Goal: Task Accomplishment & Management: Use online tool/utility

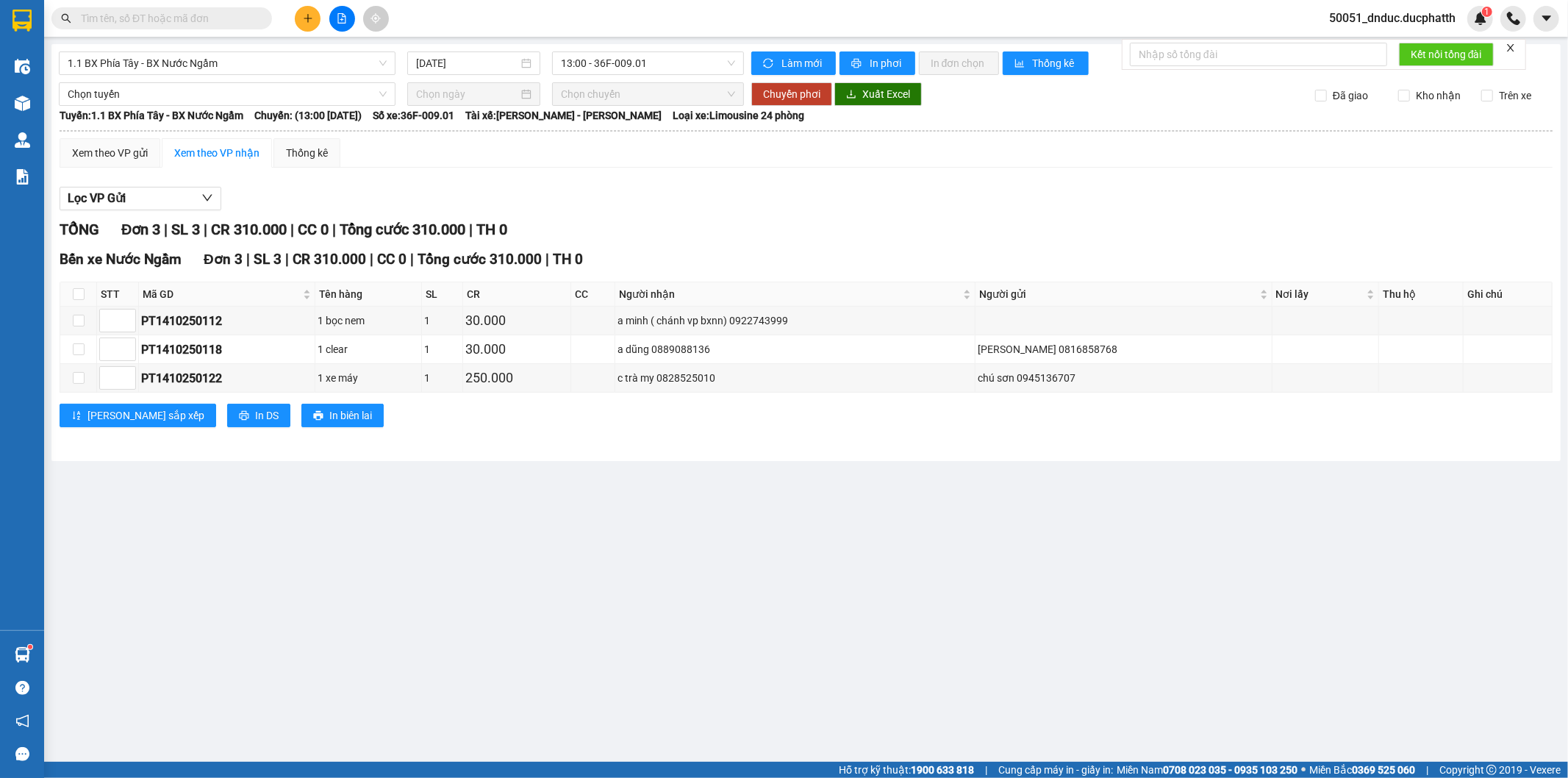
click at [1429, 13] on span "50051_dnduc.ducphatth" at bounding box center [1392, 18] width 150 height 18
click at [1360, 49] on span "Đăng xuất" at bounding box center [1398, 45] width 120 height 16
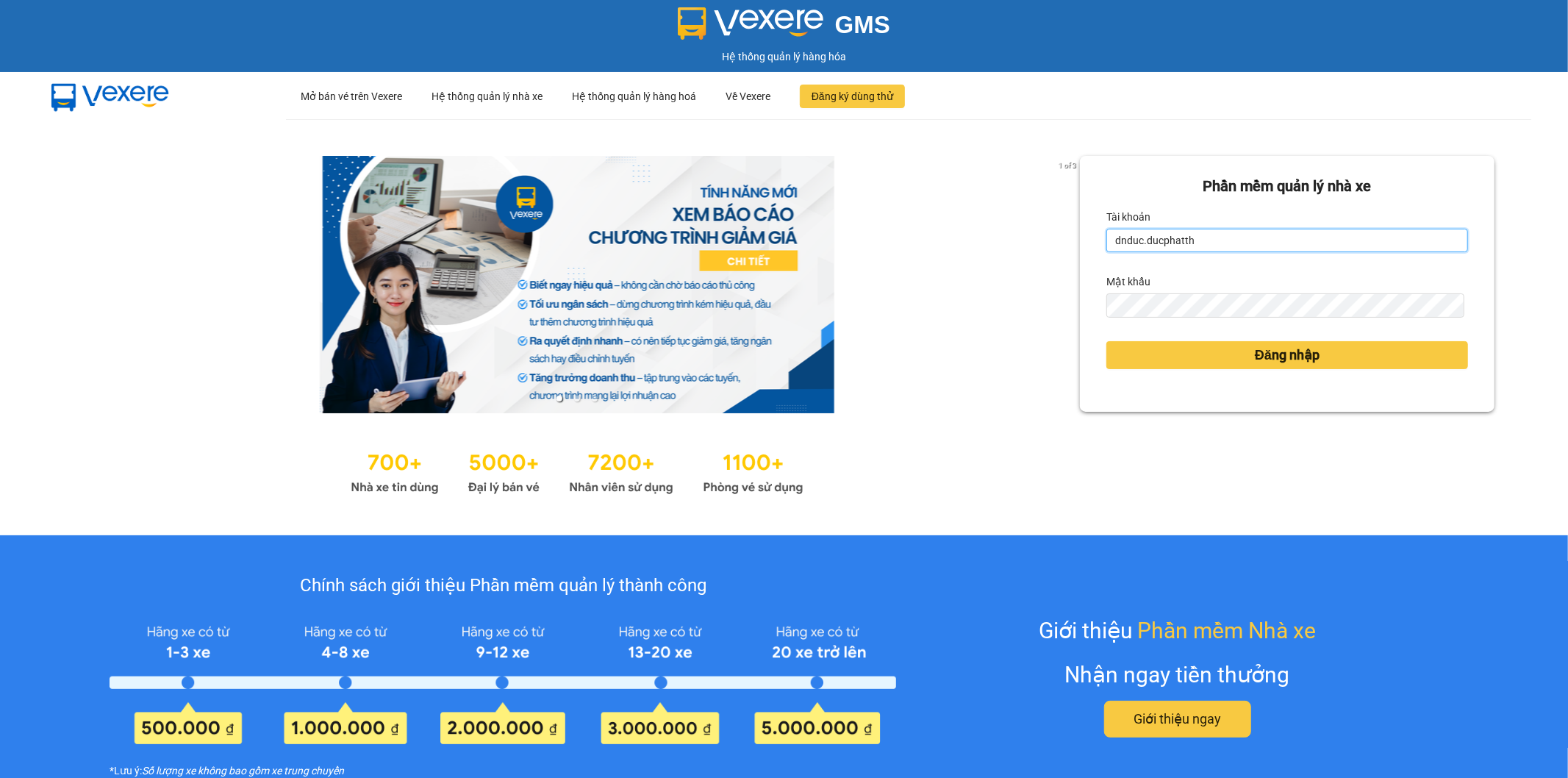
click at [1276, 237] on input "dnduc.ducphatth" at bounding box center [1287, 240] width 361 height 23
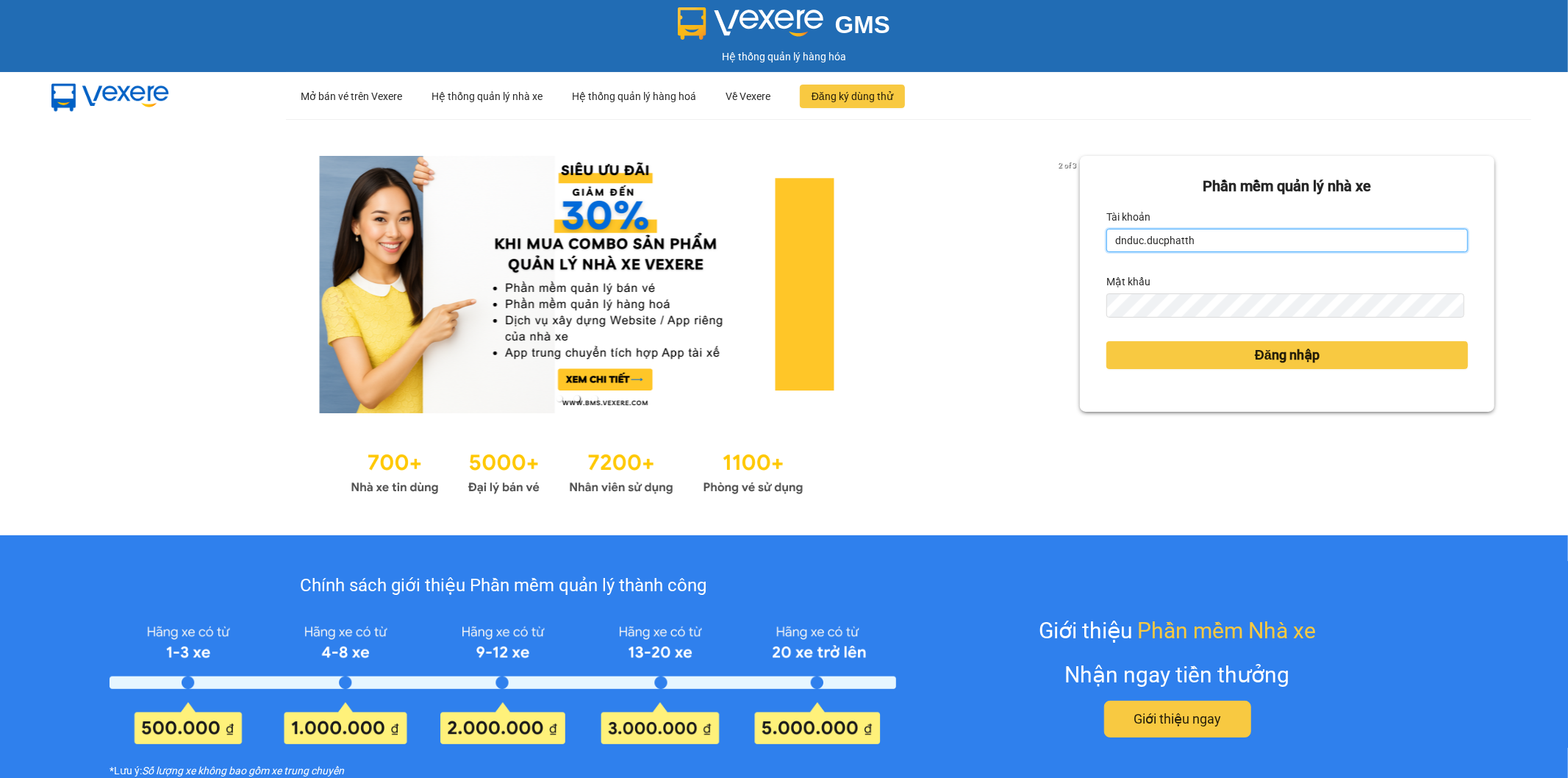
type input "lequanganh.ducphatth"
click at [1178, 354] on button "Đăng nhập" at bounding box center [1287, 355] width 361 height 28
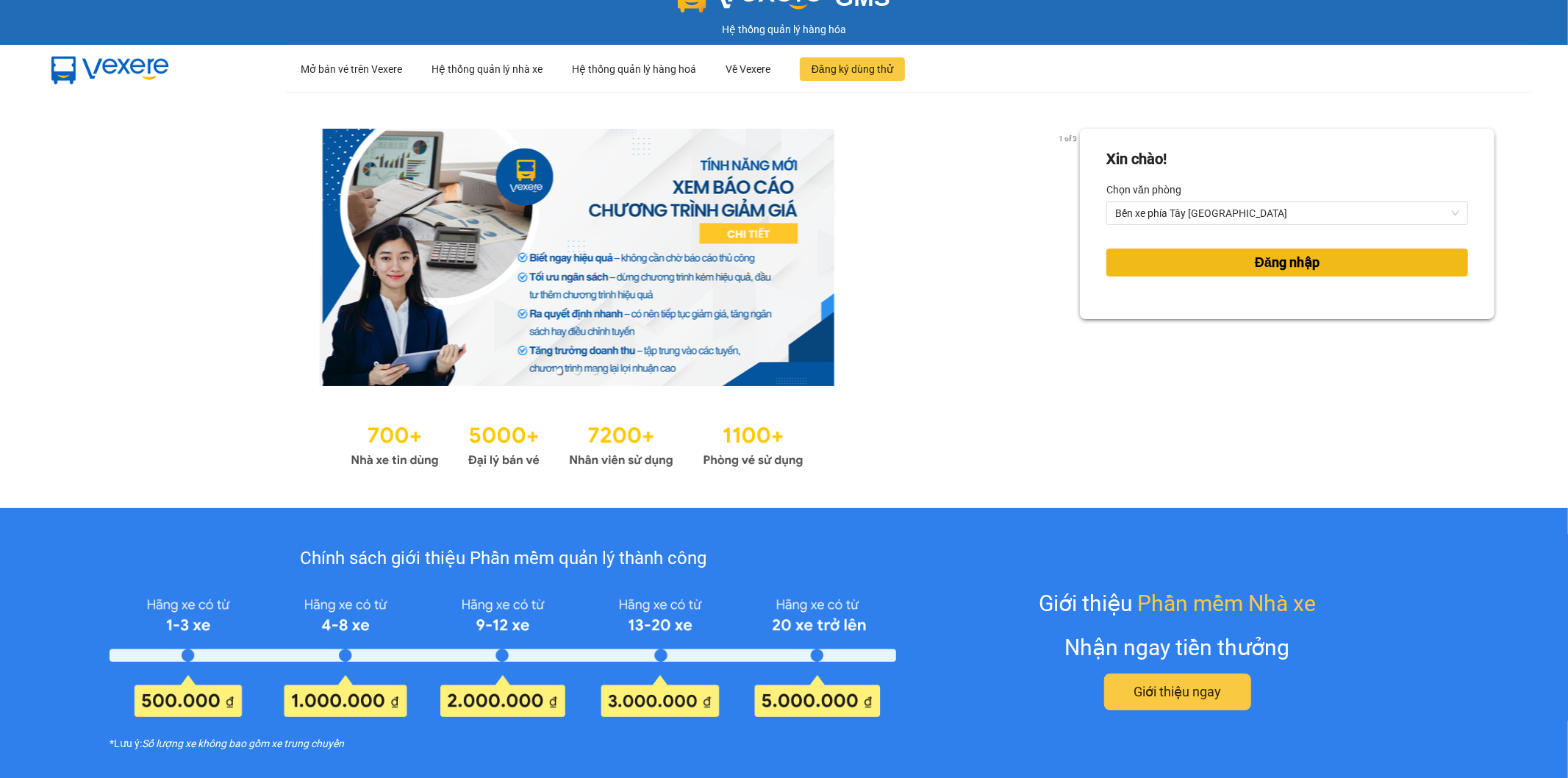
scroll to position [27, 0]
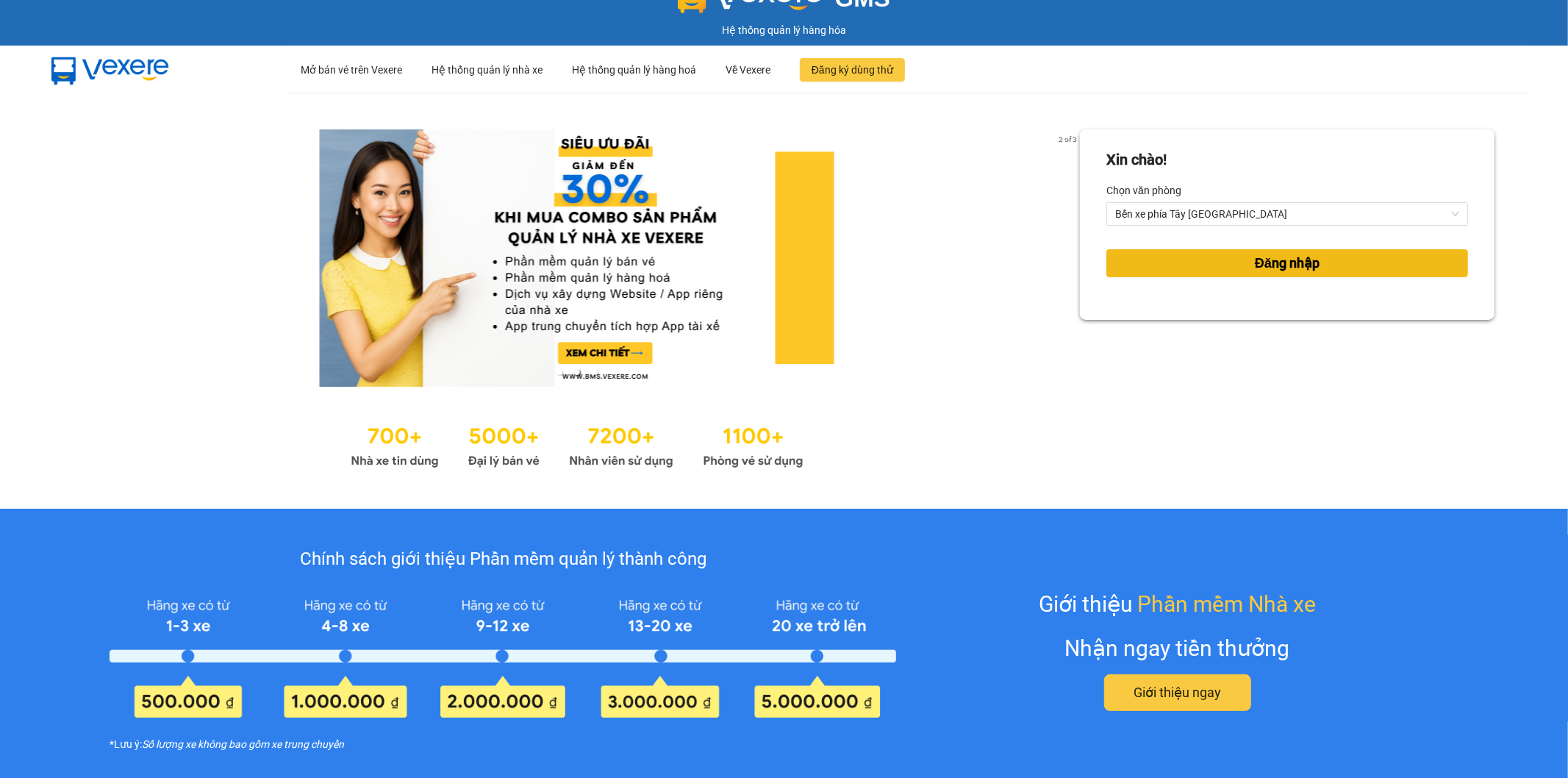
click at [1179, 254] on button "Đăng nhập" at bounding box center [1287, 263] width 361 height 28
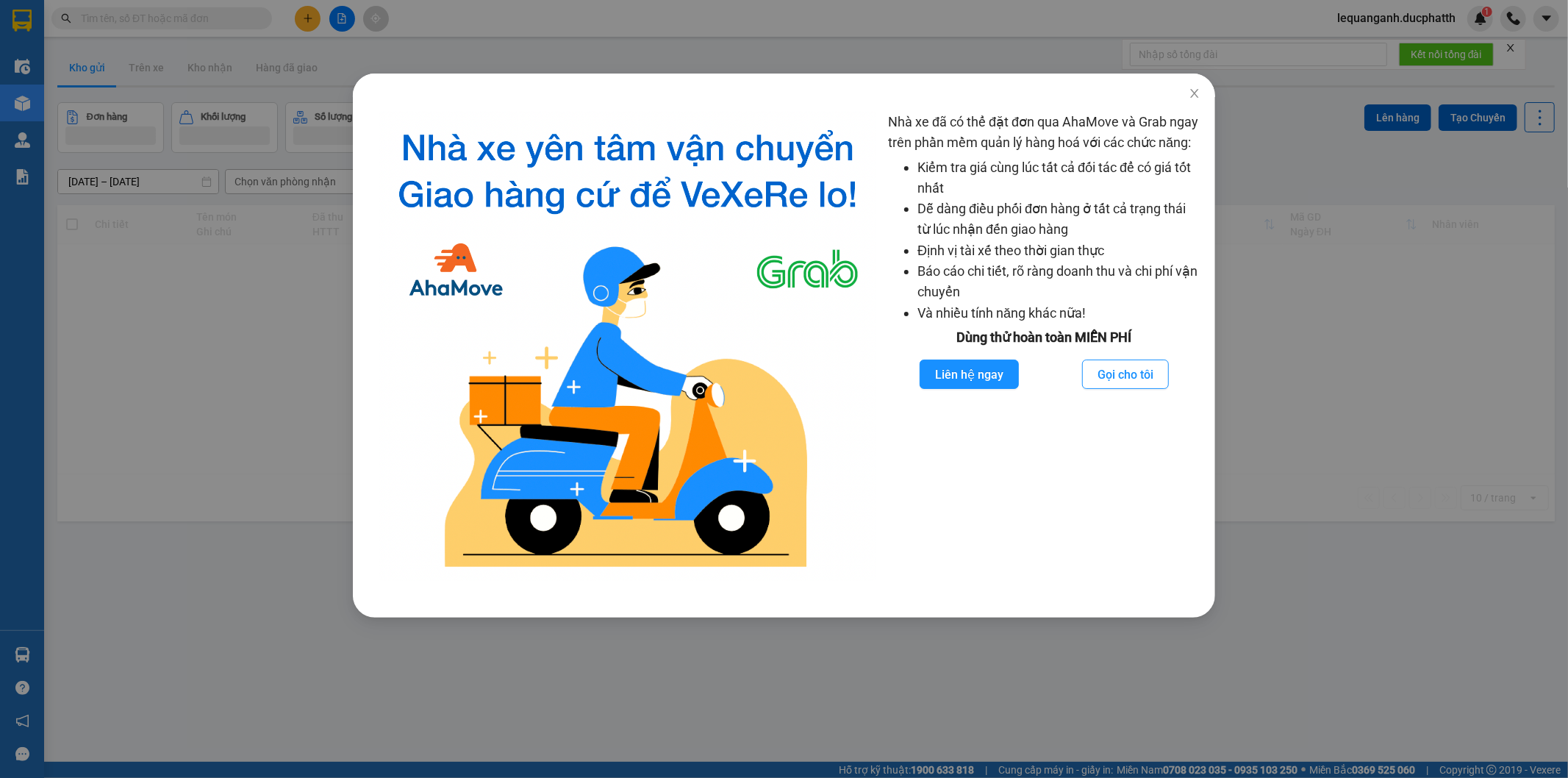
click at [291, 355] on div "Nhà xe đã có thể đặt đơn qua AhaMove và Grab ngay trên phần mềm quản lý hàng ho…" at bounding box center [784, 389] width 1568 height 778
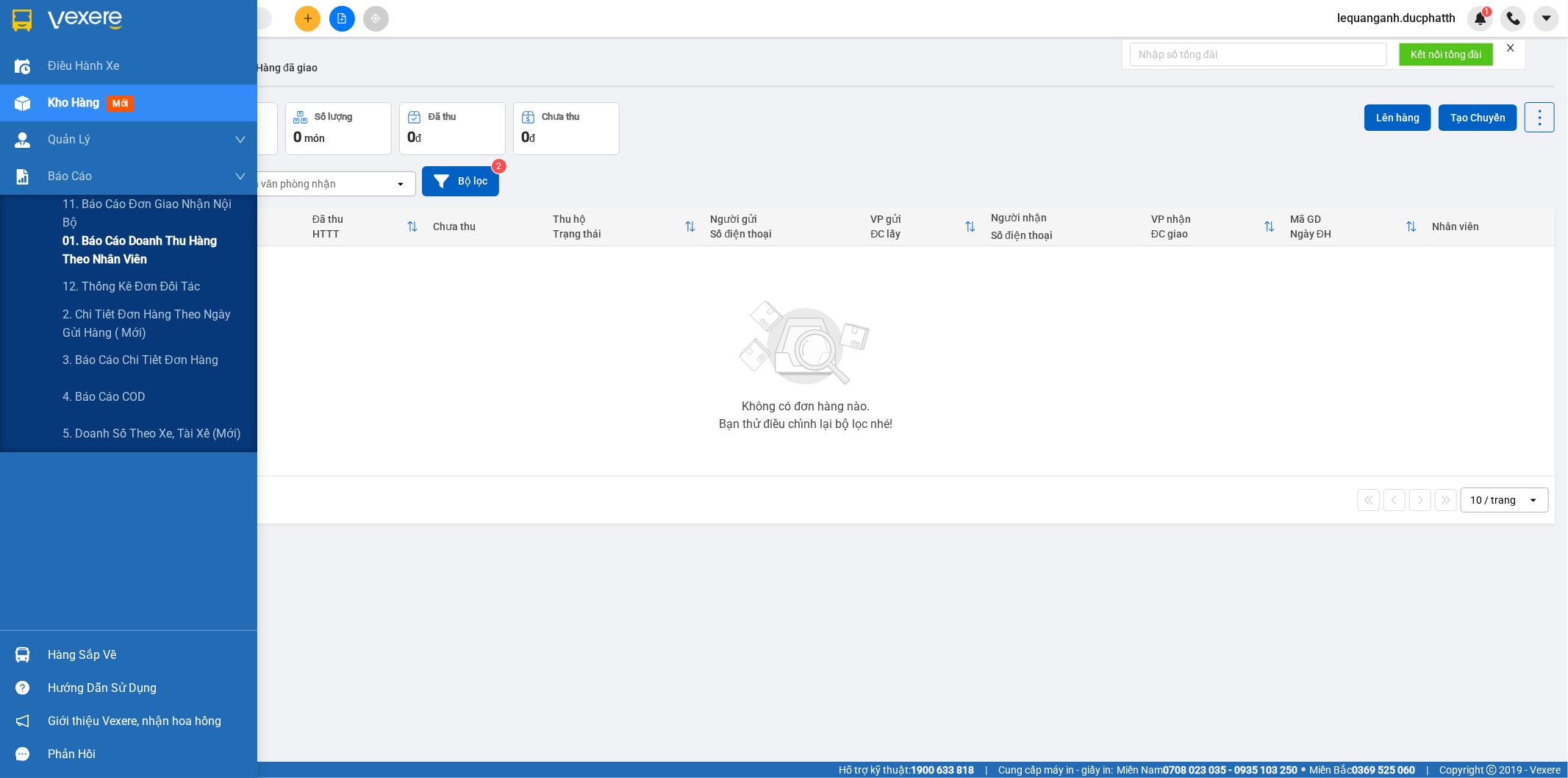
click at [111, 263] on span "01. Báo cáo doanh thu hàng theo nhân viên" at bounding box center [155, 250] width 184 height 37
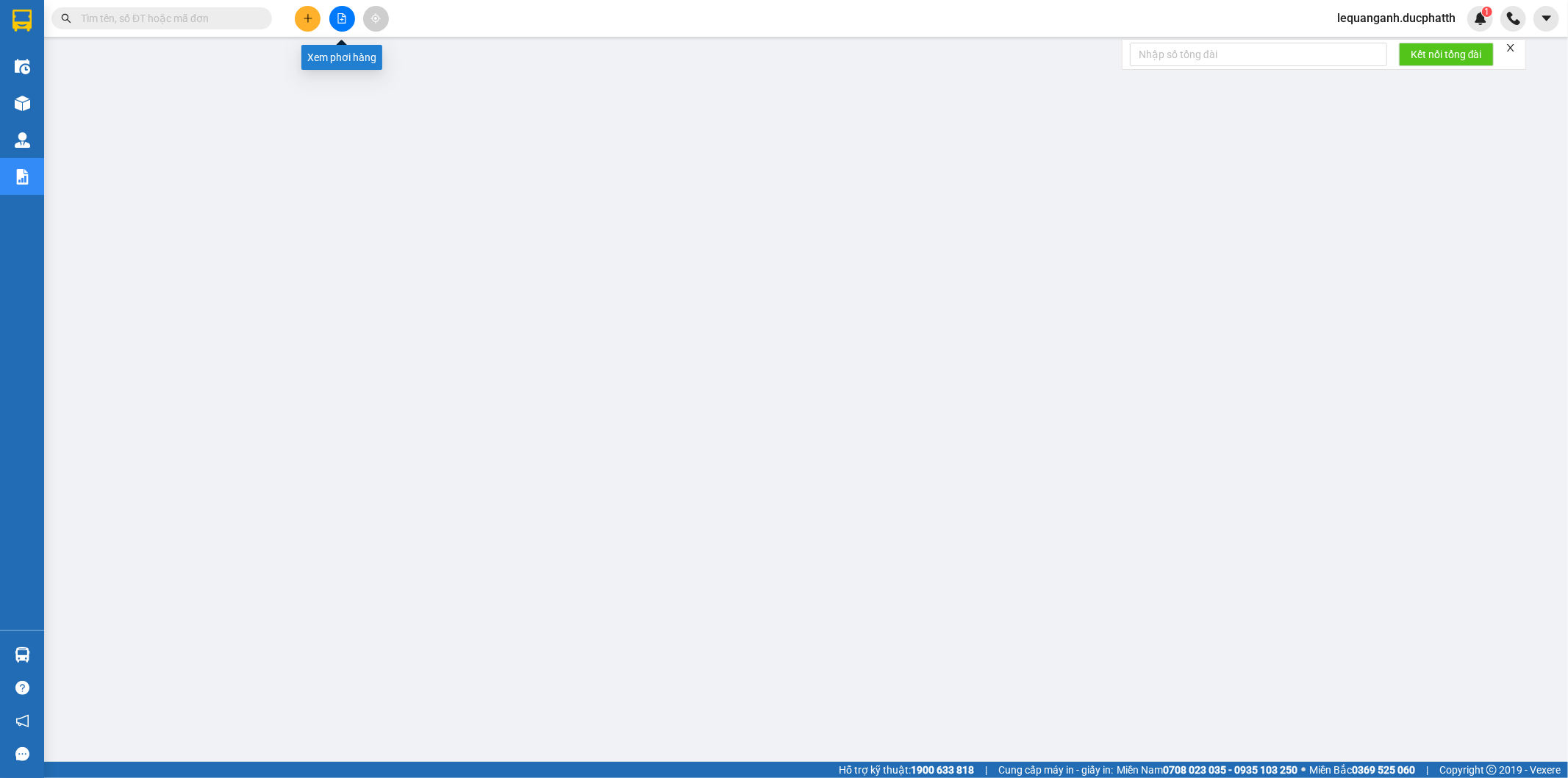
click at [351, 22] on button at bounding box center [342, 18] width 26 height 26
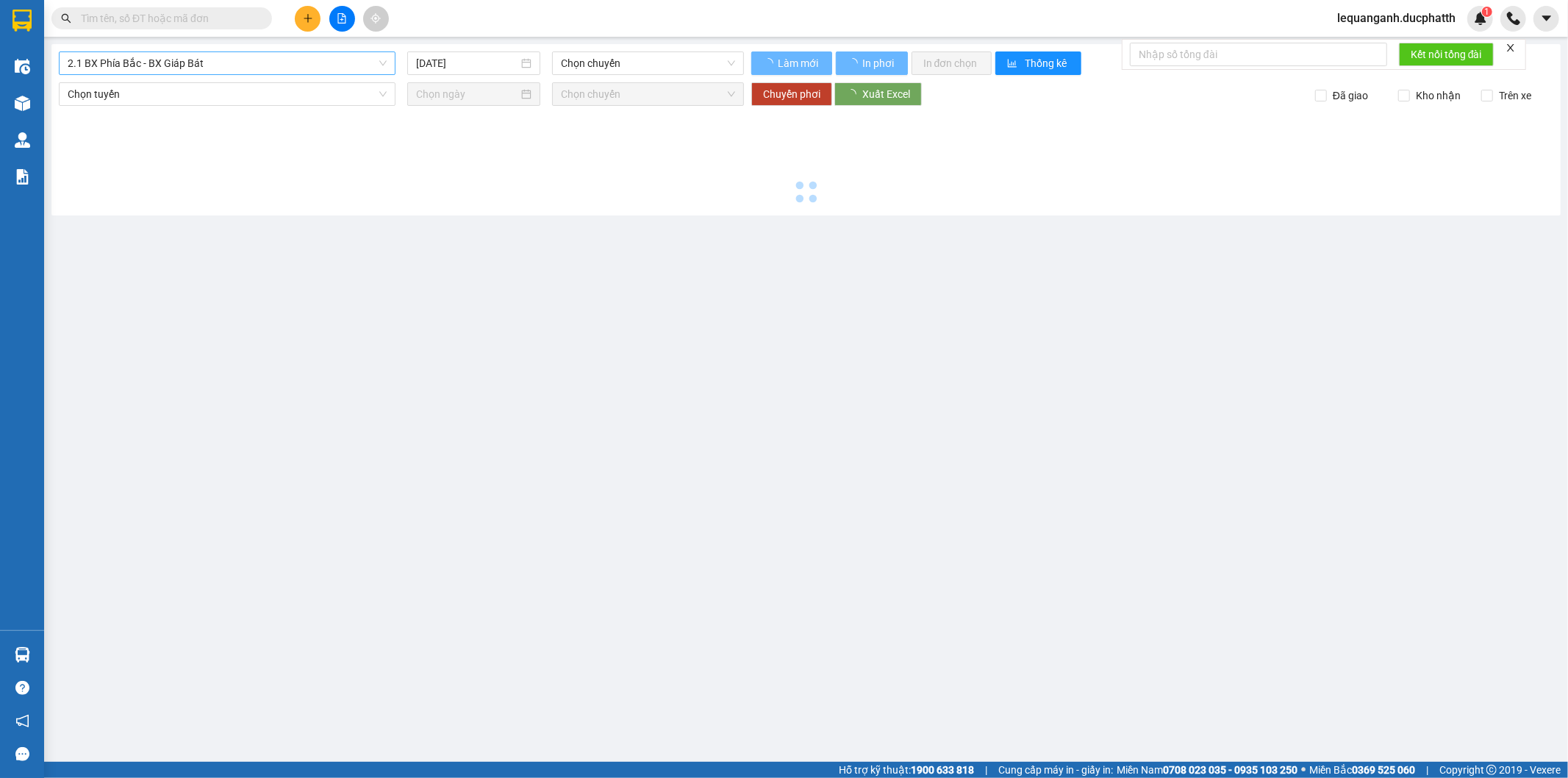
click at [312, 70] on span "2.1 BX Phía Bắc - BX Giáp Bát" at bounding box center [227, 63] width 319 height 22
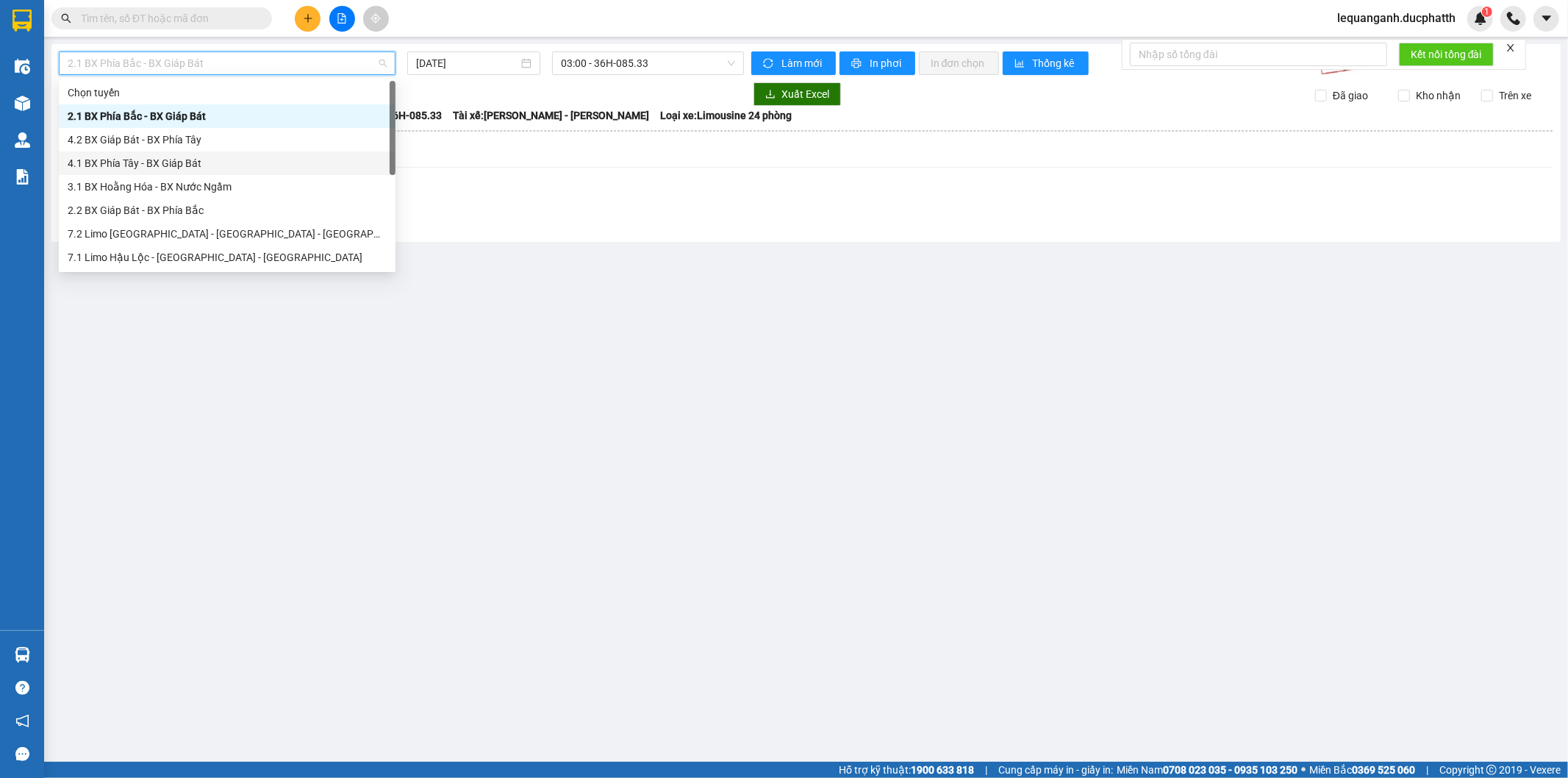
click at [194, 166] on div "4.1 BX Phía Tây - BX Giáp Bát" at bounding box center [227, 162] width 319 height 16
type input "[DATE]"
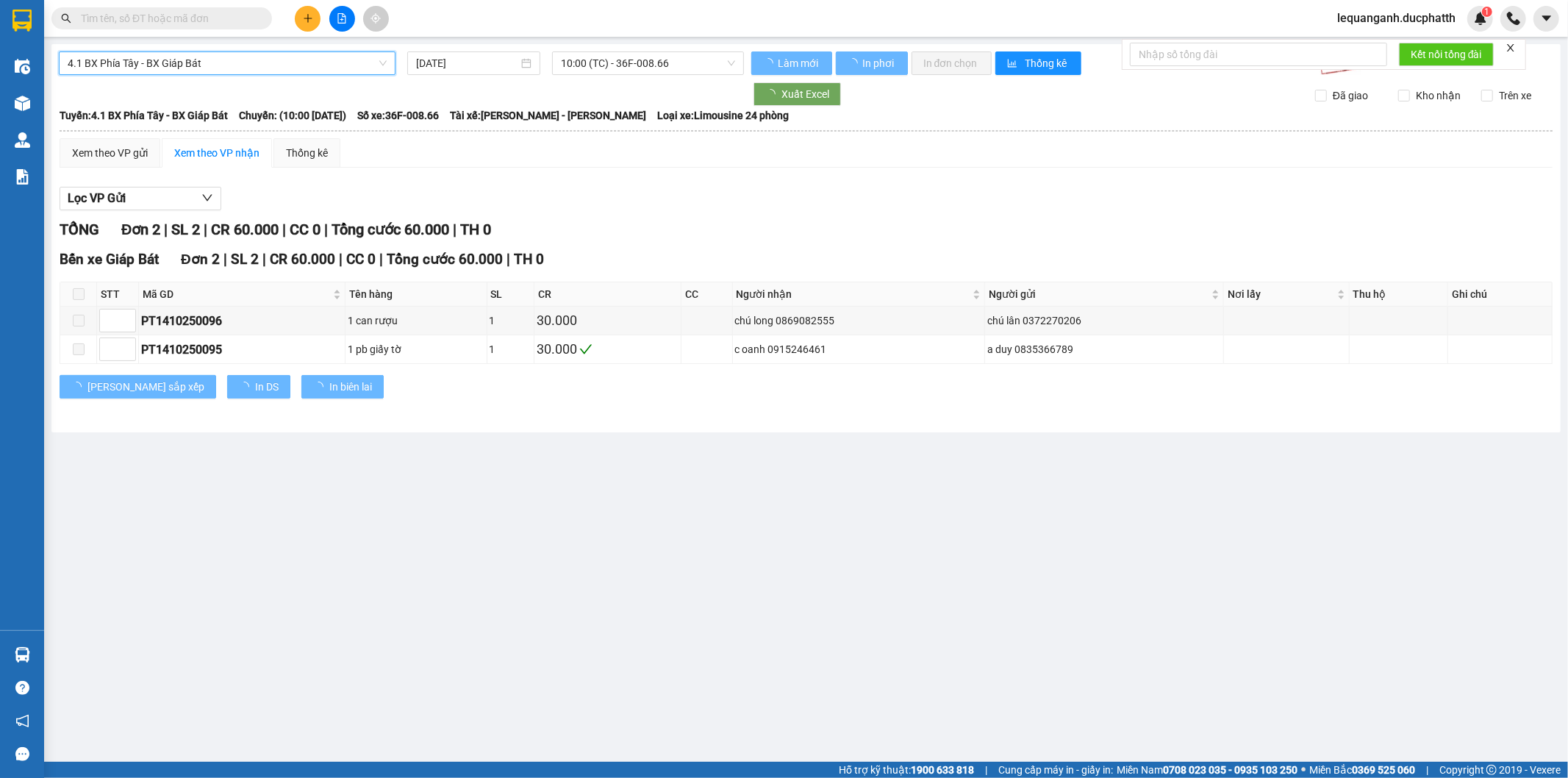
click at [192, 69] on span "4.1 BX Phía Tây - BX Giáp Bát" at bounding box center [227, 63] width 319 height 22
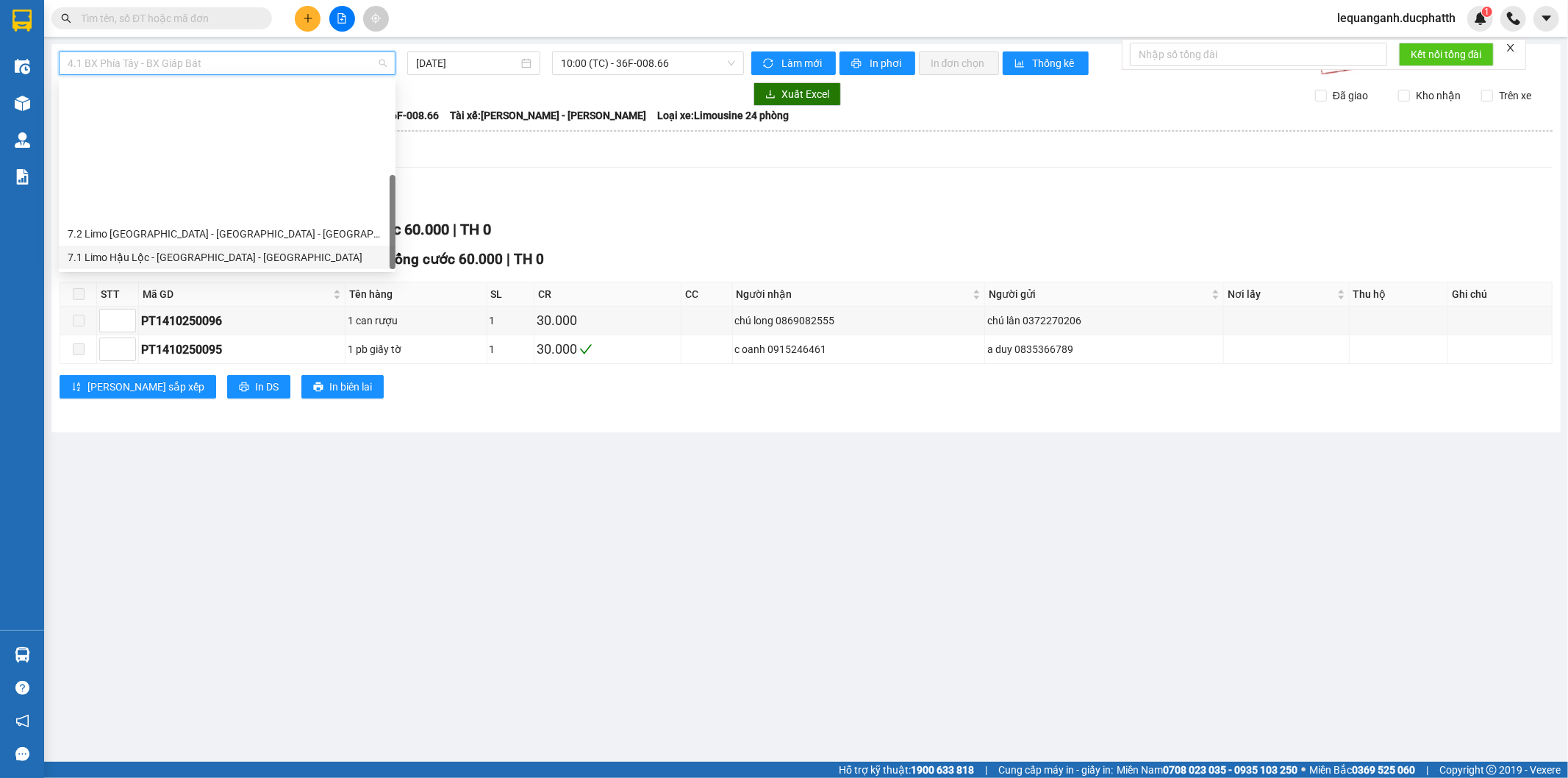
scroll to position [165, 0]
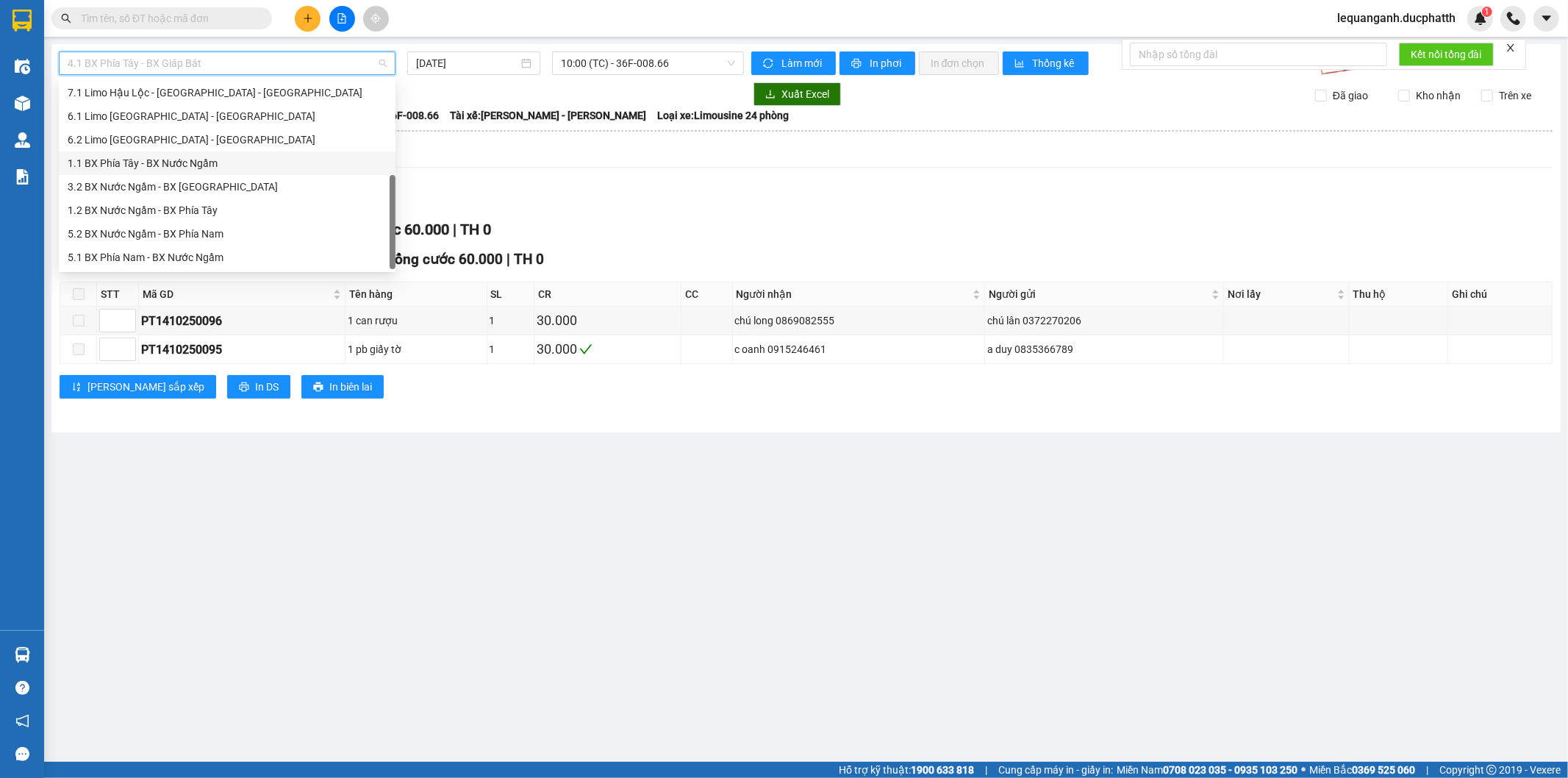
click at [178, 162] on div "1.1 BX Phía Tây - BX Nước Ngầm" at bounding box center [227, 162] width 319 height 16
type input "[DATE]"
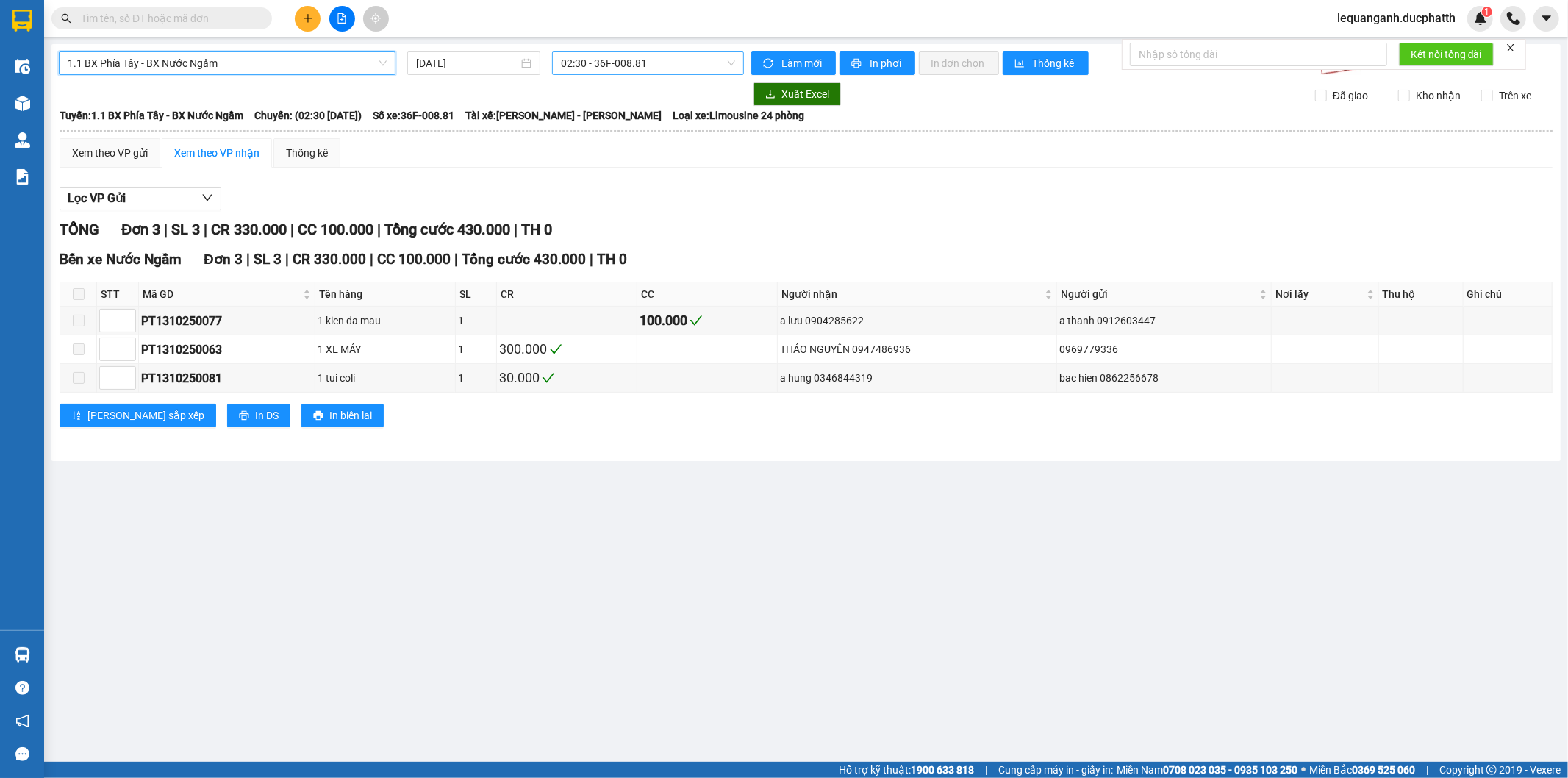
click at [589, 67] on span "02:30 - 36F-008.81" at bounding box center [647, 63] width 173 height 22
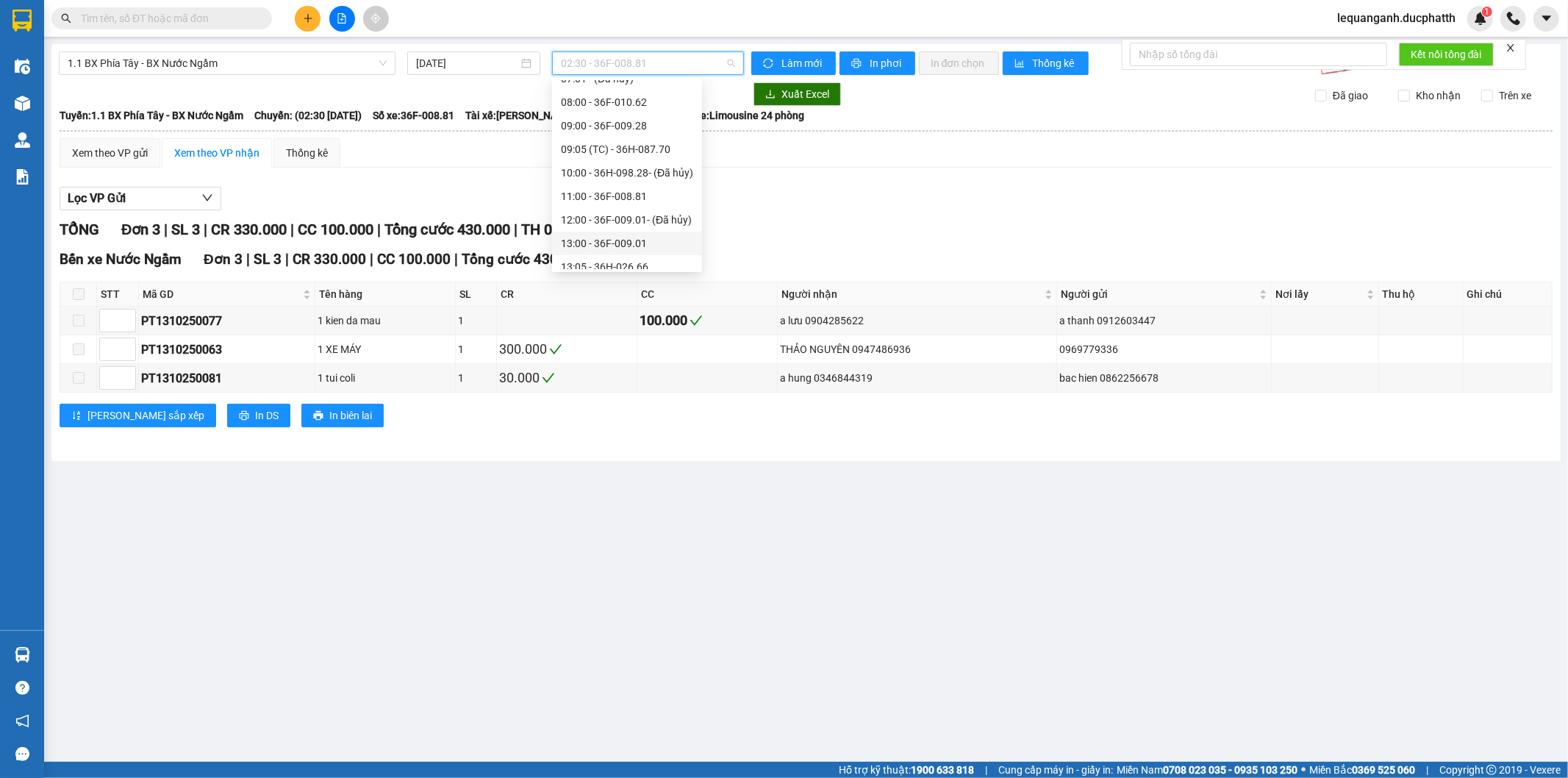
scroll to position [284, 0]
click at [627, 161] on div "13:00 - 36F-009.01" at bounding box center [627, 161] width 132 height 16
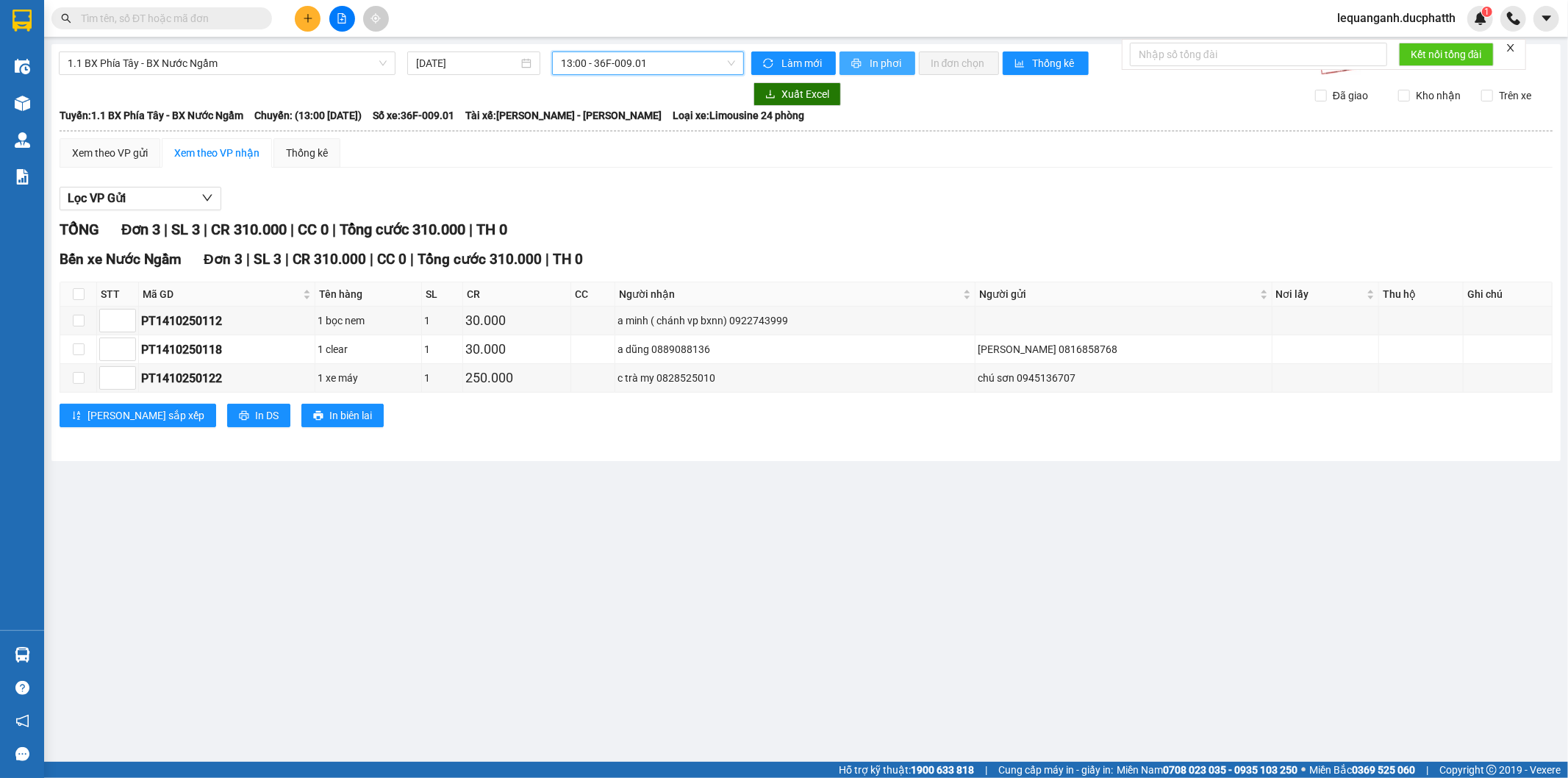
drag, startPoint x: 854, startPoint y: 64, endPoint x: 852, endPoint y: 52, distance: 12.2
click at [856, 64] on icon "printer" at bounding box center [856, 63] width 9 height 9
click at [643, 57] on span "13:00 - 36F-009.01" at bounding box center [647, 63] width 173 height 22
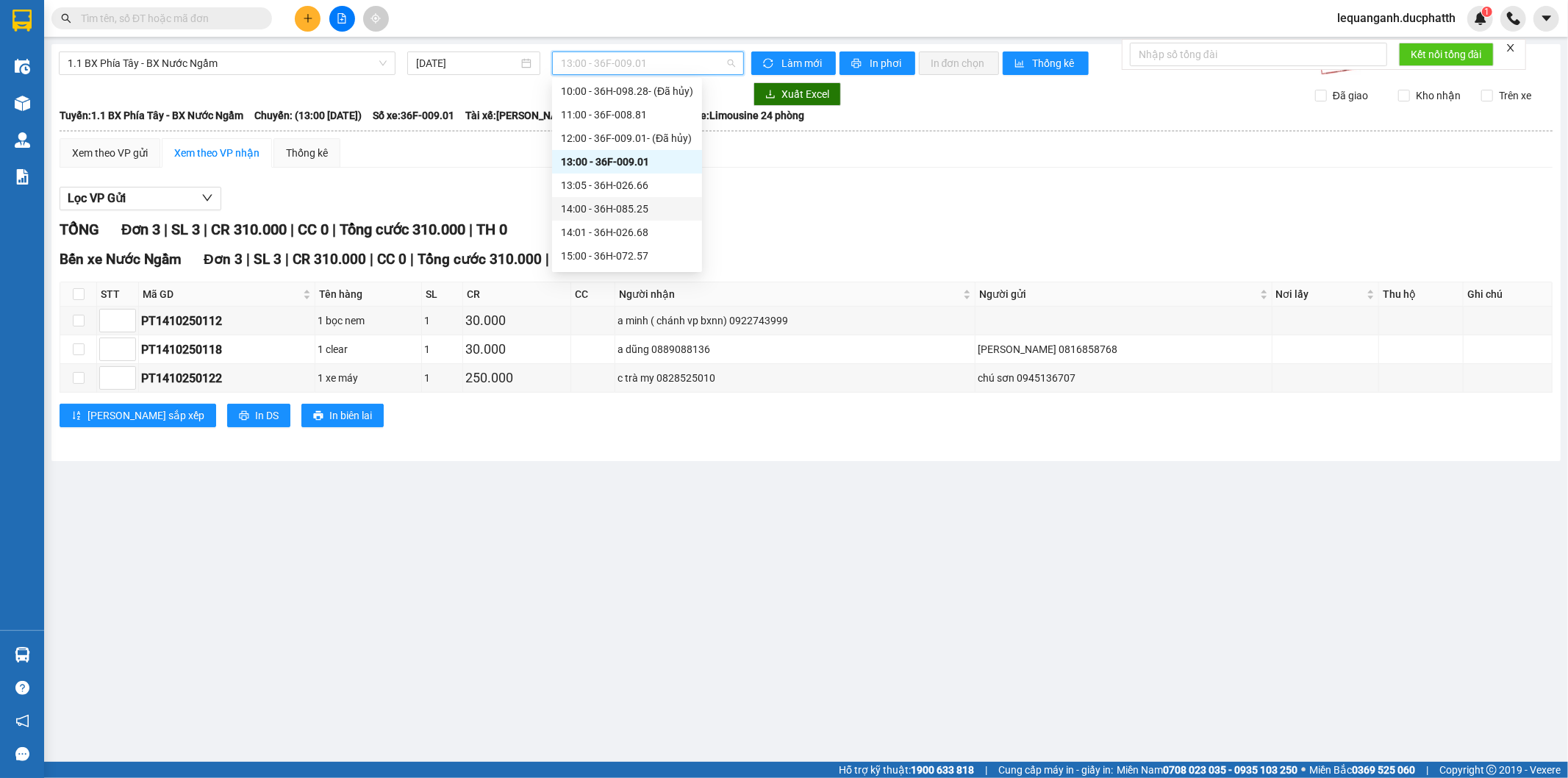
click at [652, 209] on div "14:00 - 36H-085.25" at bounding box center [627, 208] width 132 height 16
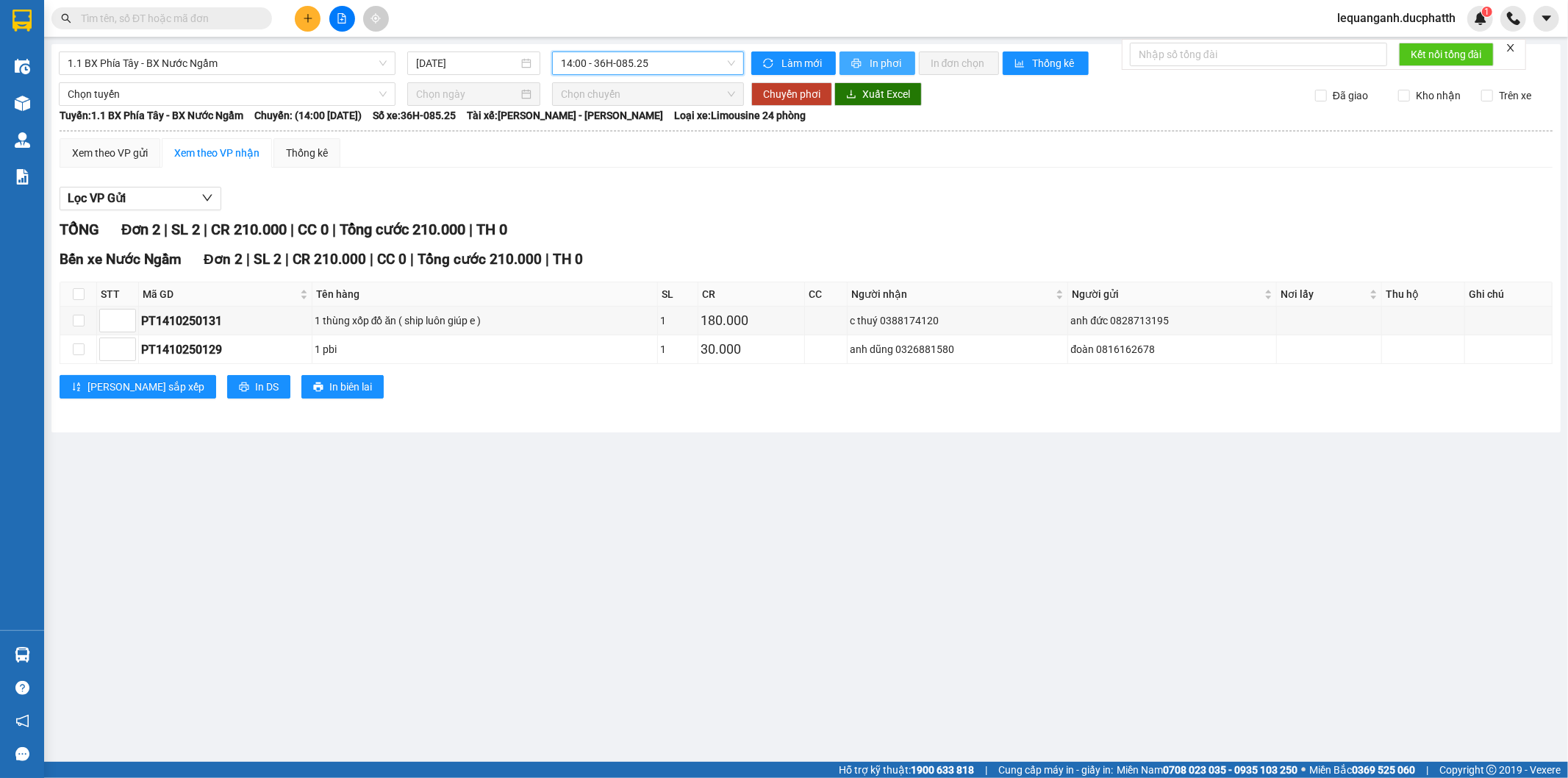
click at [872, 69] on span "In phơi" at bounding box center [886, 63] width 33 height 16
click at [648, 61] on span "14:00 - 36H-085.25" at bounding box center [647, 63] width 173 height 22
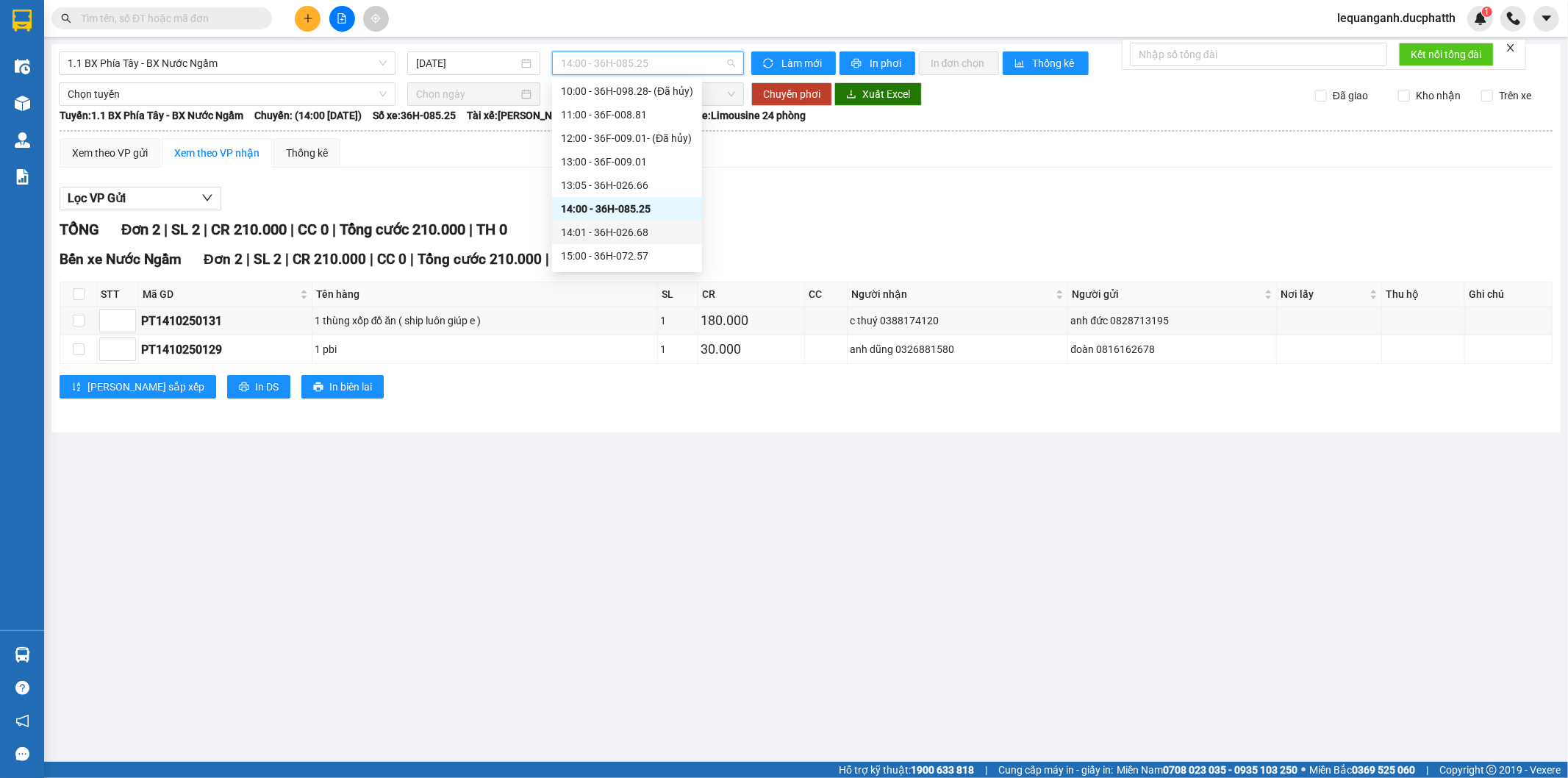
click at [640, 229] on div "14:01 - 36H-026.68" at bounding box center [627, 232] width 132 height 16
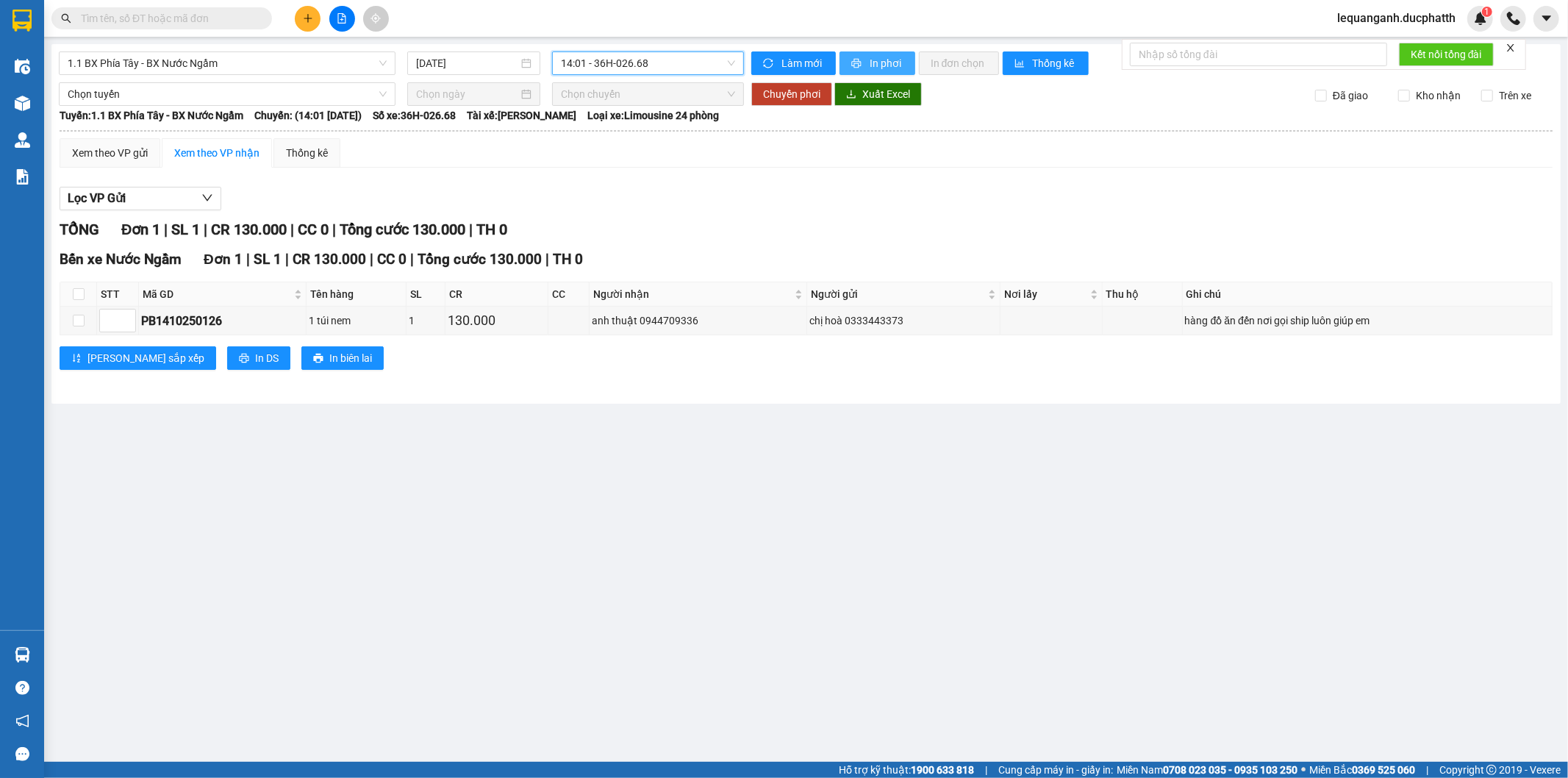
click at [855, 64] on icon "printer" at bounding box center [857, 63] width 10 height 10
click at [894, 500] on main "1.1 BX Phía Tây - BX Nước Ngầm 14/10/2025 14:01 - 36H-026.68 Làm mới In phơi In…" at bounding box center [784, 381] width 1568 height 761
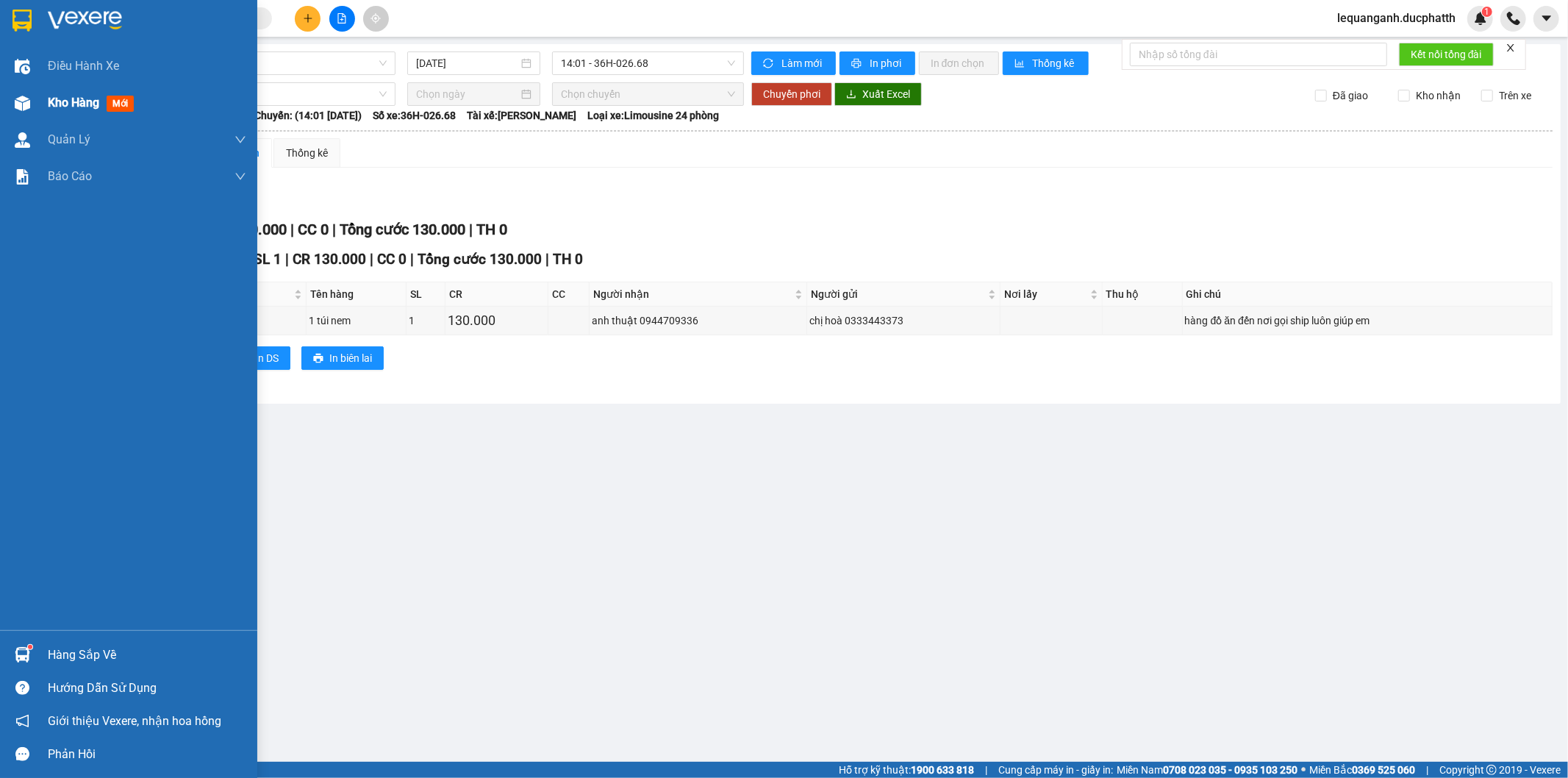
click at [55, 106] on span "Kho hàng" at bounding box center [74, 102] width 52 height 14
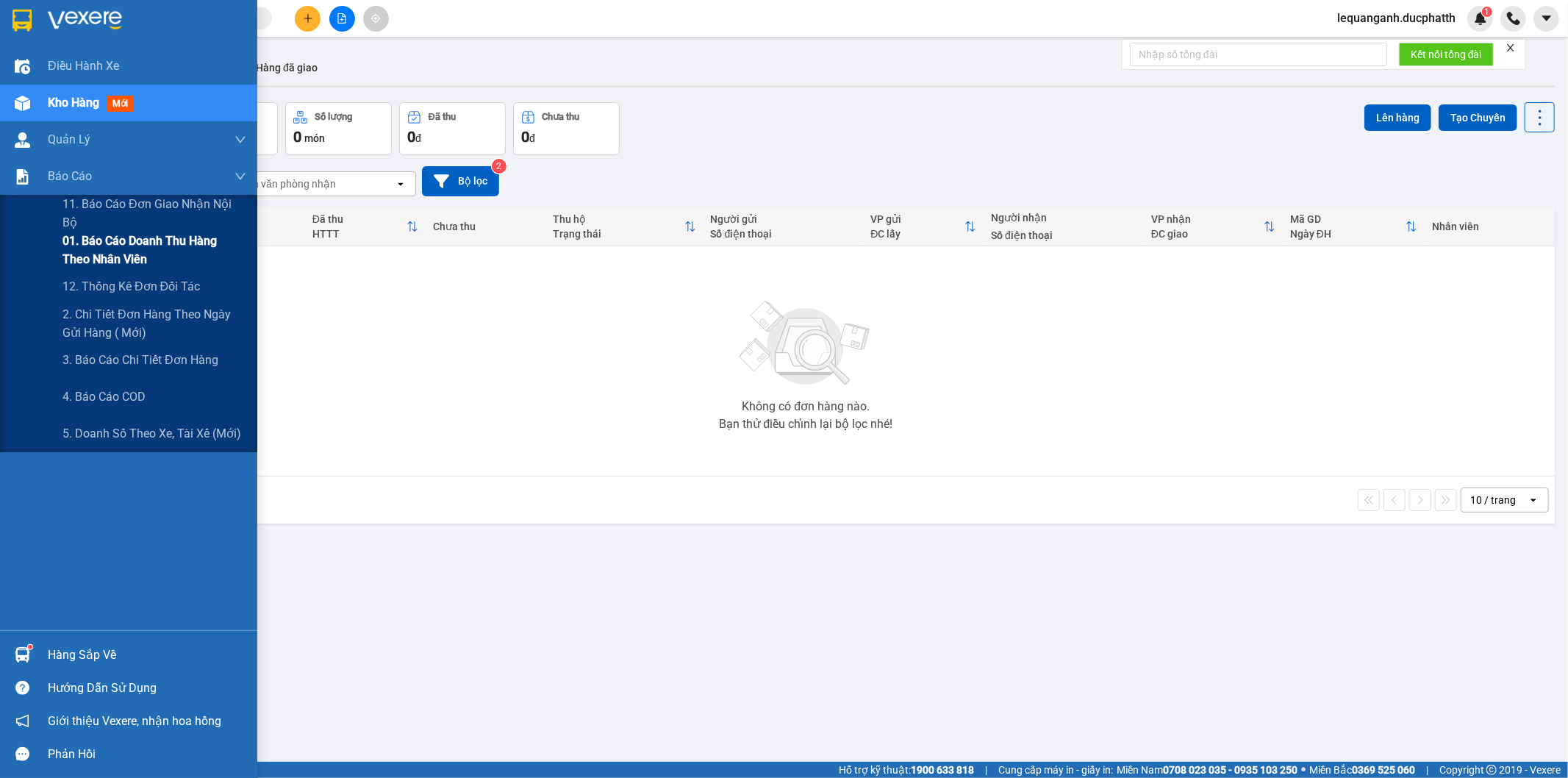
click at [96, 263] on span "01. Báo cáo doanh thu hàng theo nhân viên" at bounding box center [155, 250] width 184 height 37
